Goal: Task Accomplishment & Management: Use online tool/utility

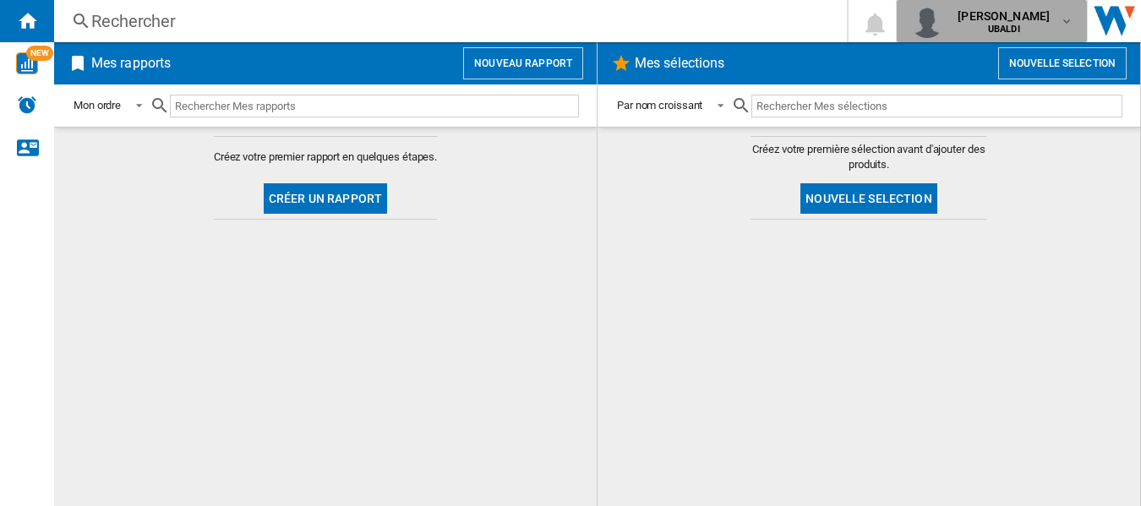
click at [1043, 17] on div "[PERSON_NAME]" at bounding box center [1005, 21] width 109 height 27
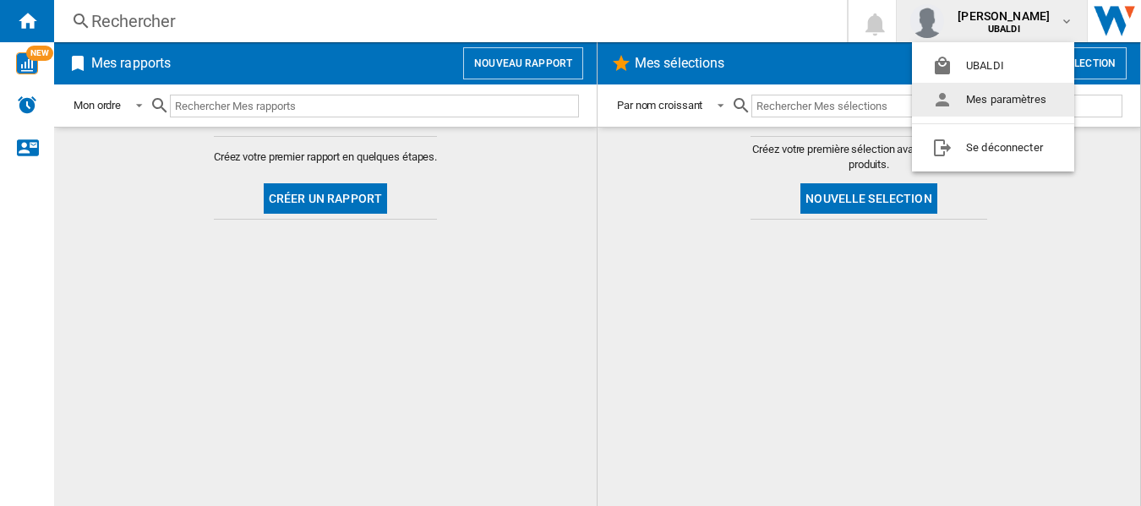
click at [982, 91] on button "Mes paramètres" at bounding box center [993, 100] width 162 height 34
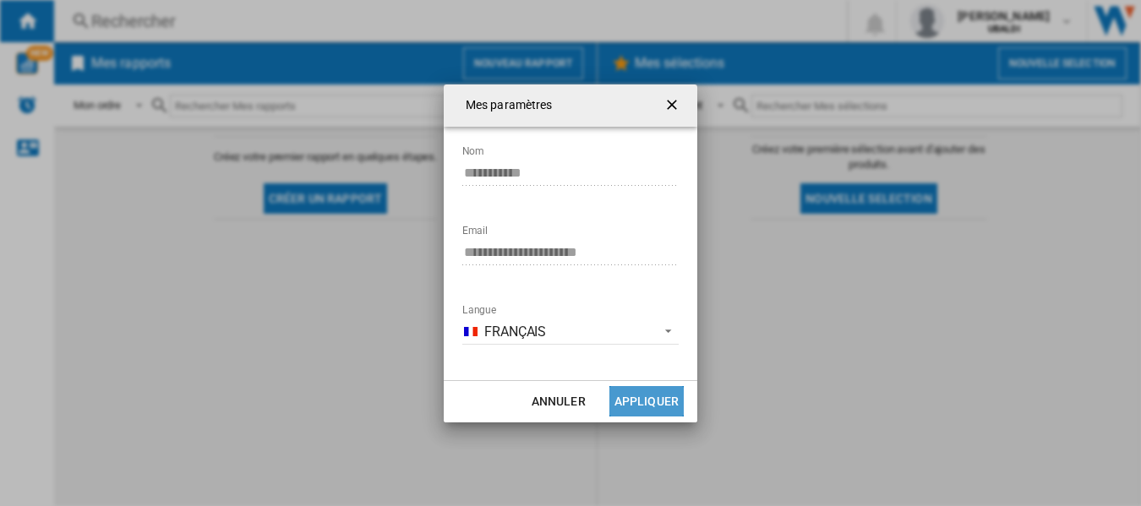
click at [630, 402] on button "Appliquer" at bounding box center [647, 401] width 74 height 30
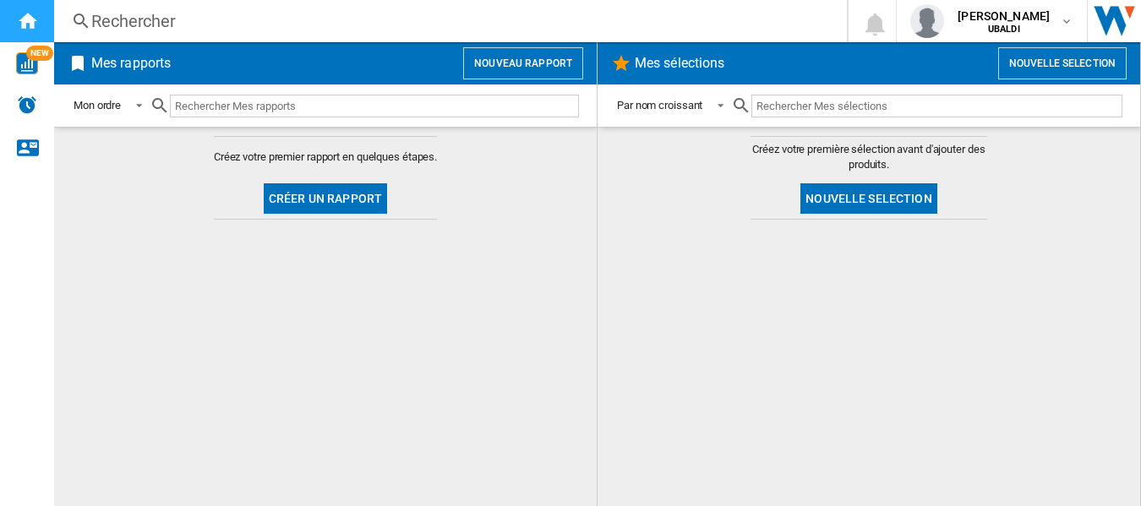
click at [36, 13] on ng-md-icon "Accueil" at bounding box center [27, 20] width 20 height 20
click at [1122, 24] on img "Aller sur wiser.com" at bounding box center [1114, 21] width 53 height 42
click at [506, 68] on button "Nouveau rapport" at bounding box center [523, 63] width 120 height 32
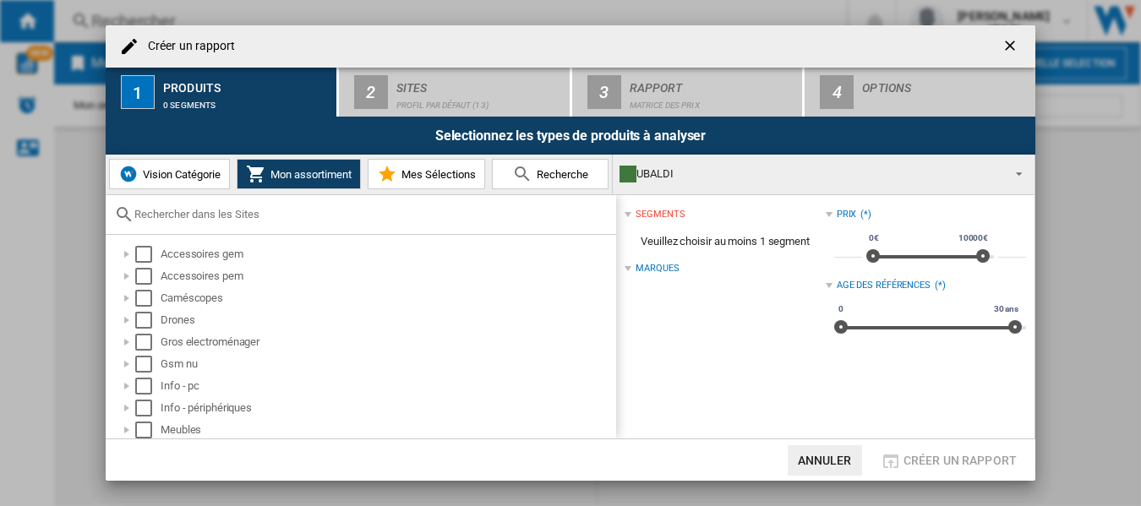
click at [160, 176] on span "Vision Catégorie" at bounding box center [180, 174] width 82 height 13
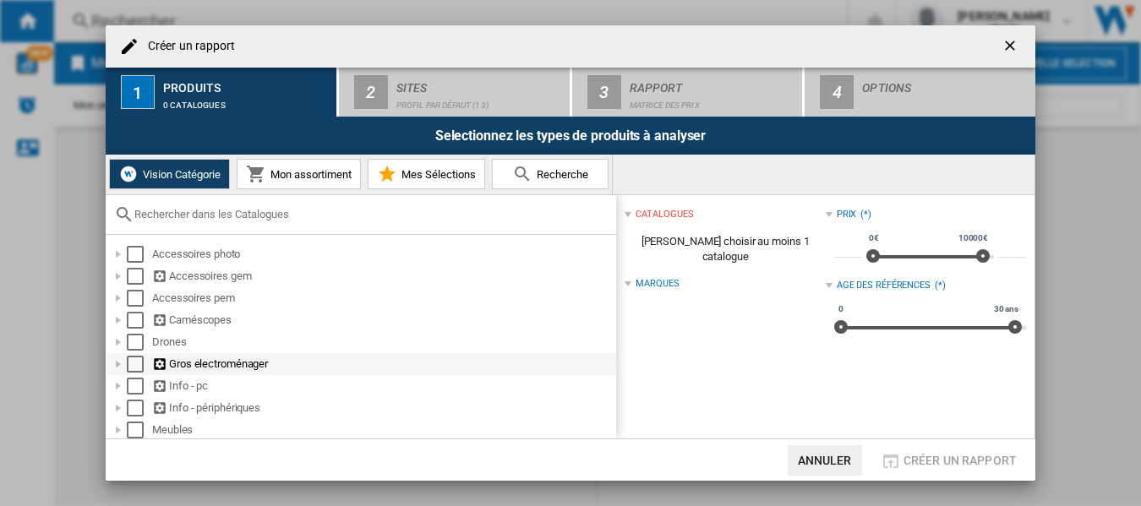
click at [141, 365] on div "Select" at bounding box center [135, 364] width 17 height 17
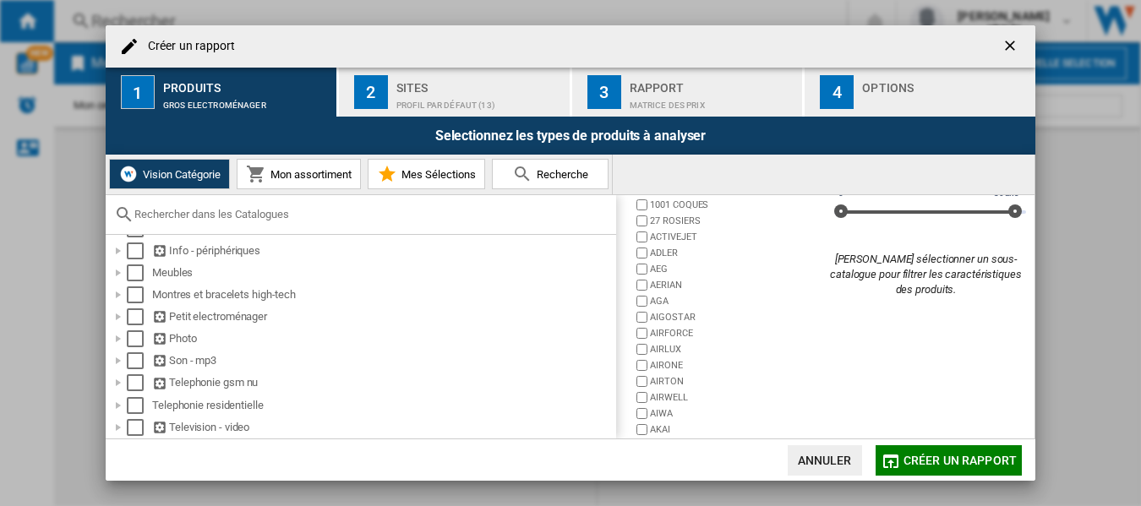
scroll to position [151, 0]
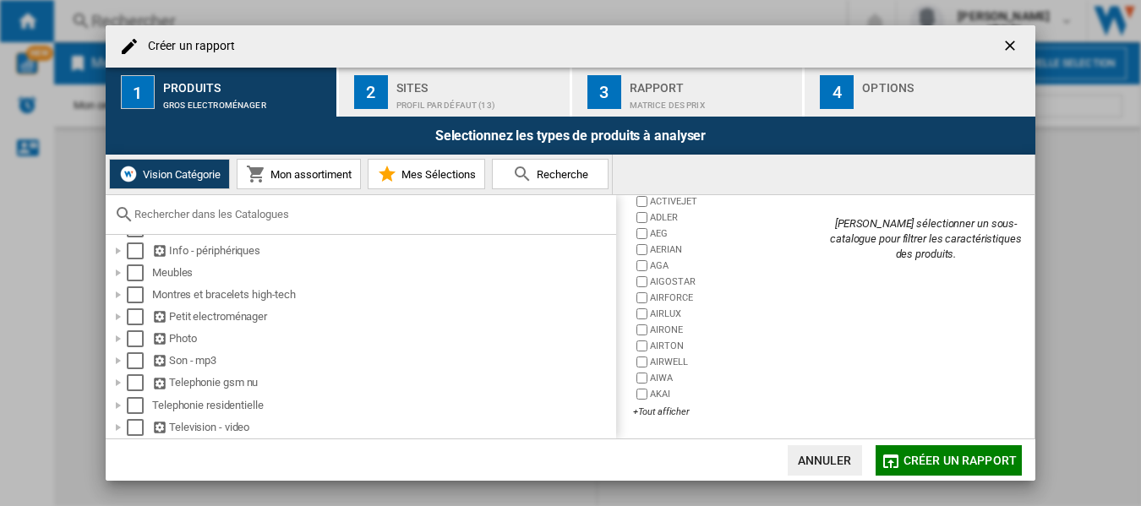
click at [143, 91] on div "1" at bounding box center [138, 92] width 34 height 34
click at [1009, 41] on ng-md-icon "getI18NText('BUTTONS.CLOSE_DIALOG')" at bounding box center [1012, 47] width 20 height 20
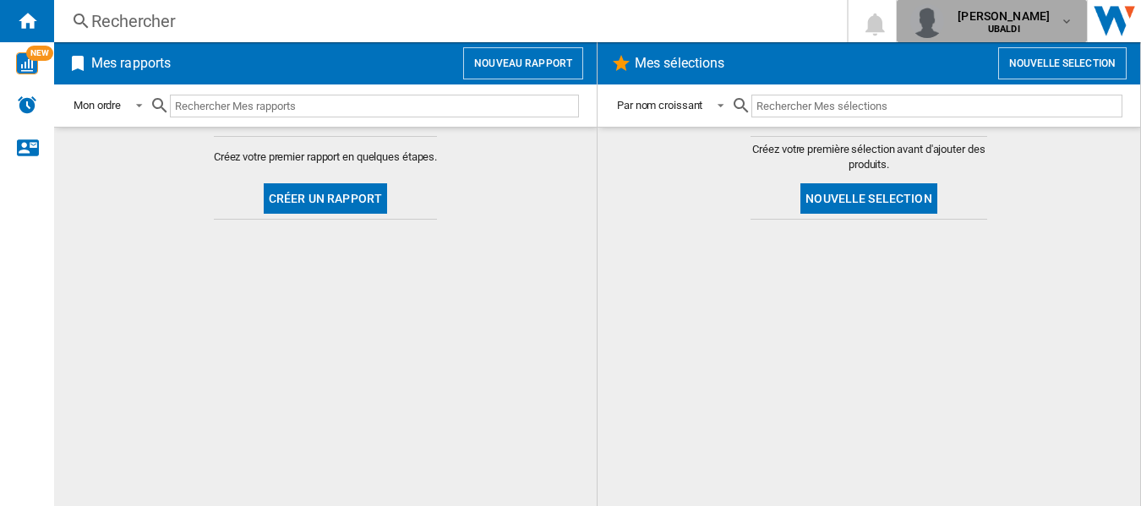
click at [1040, 19] on span "[PERSON_NAME]" at bounding box center [1004, 16] width 92 height 17
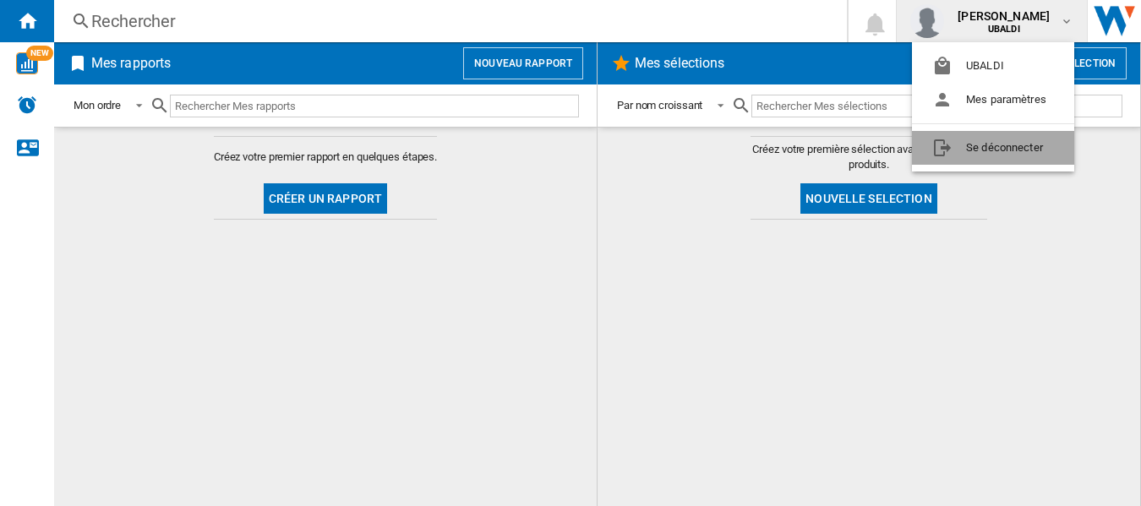
click at [998, 153] on button "Se déconnecter" at bounding box center [993, 148] width 162 height 34
